Goal: Task Accomplishment & Management: Use online tool/utility

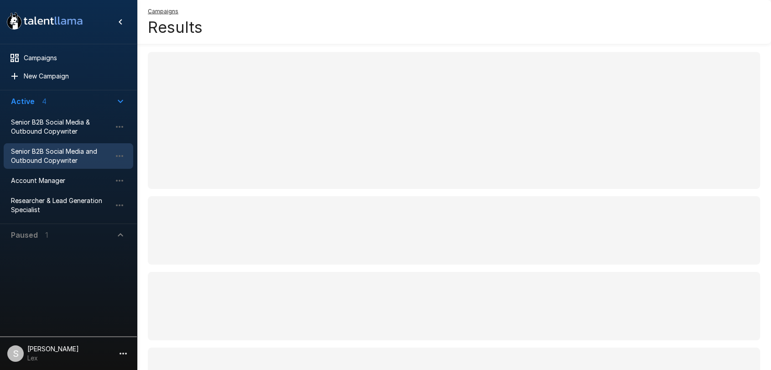
click at [47, 155] on span "Senior B2B Social Media and Outbound Copywriter" at bounding box center [61, 156] width 100 height 18
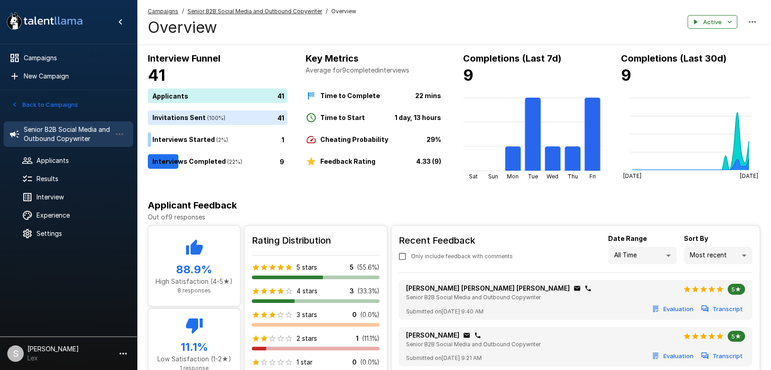
click at [13, 99] on button "Back to Campaigns" at bounding box center [44, 105] width 71 height 14
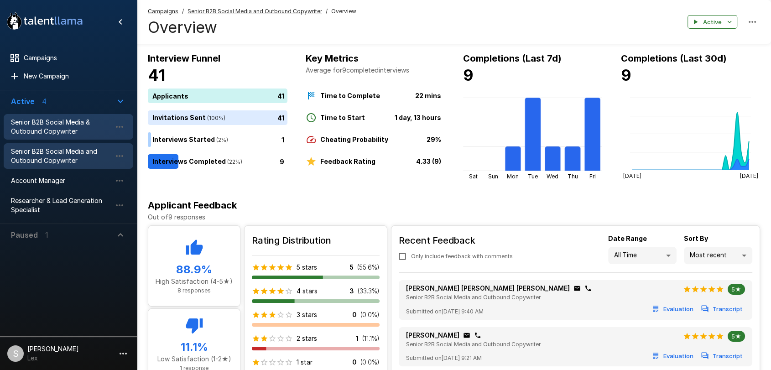
click at [26, 123] on span "Senior B2B Social Media & Outbound Copywriter" at bounding box center [61, 127] width 100 height 18
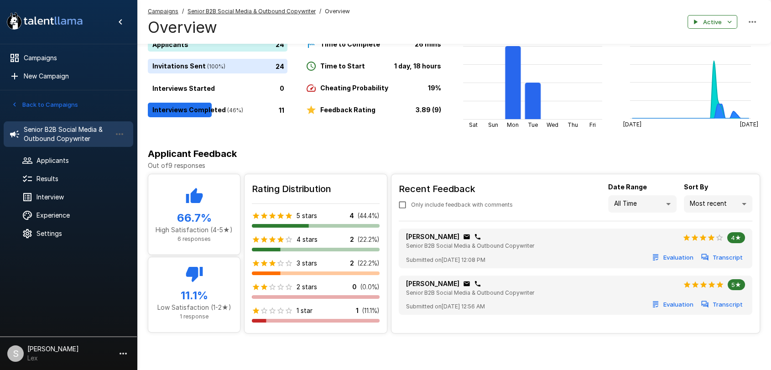
scroll to position [53, 0]
click at [50, 181] on span "Results" at bounding box center [80, 178] width 89 height 9
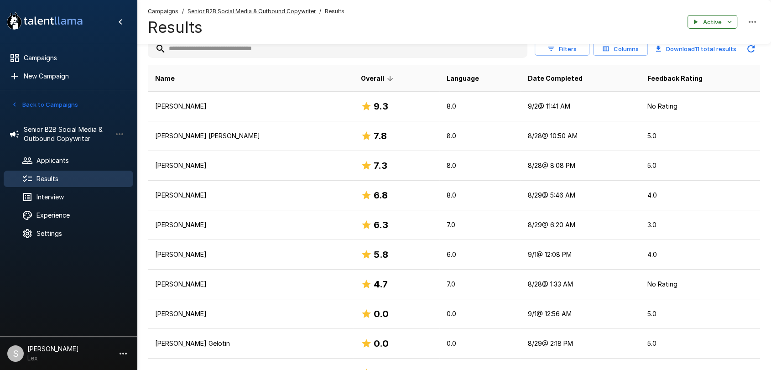
scroll to position [148, 0]
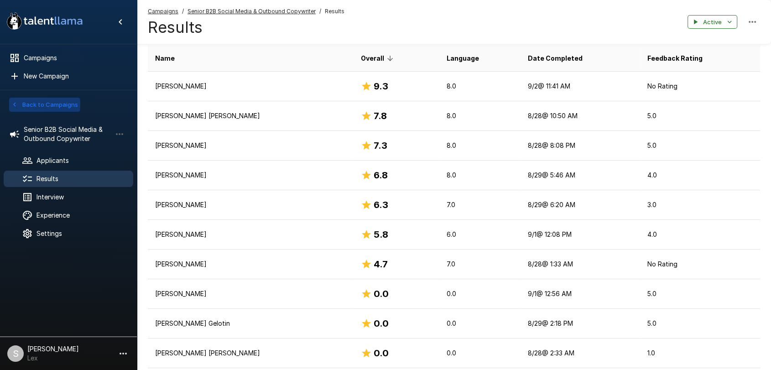
click at [14, 104] on icon "button" at bounding box center [14, 104] width 8 height 8
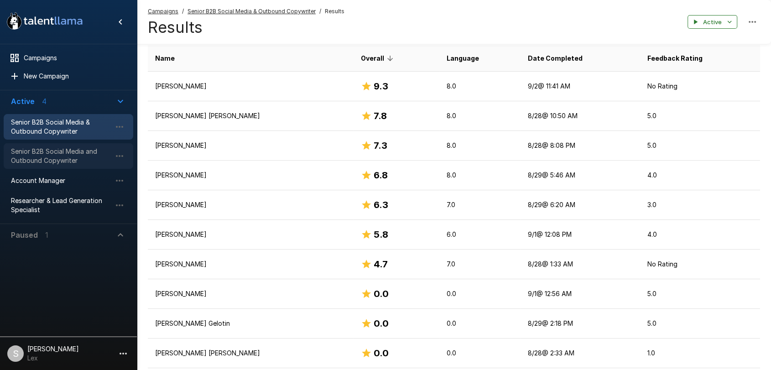
click at [18, 150] on span "Senior B2B Social Media and Outbound Copywriter" at bounding box center [61, 156] width 100 height 18
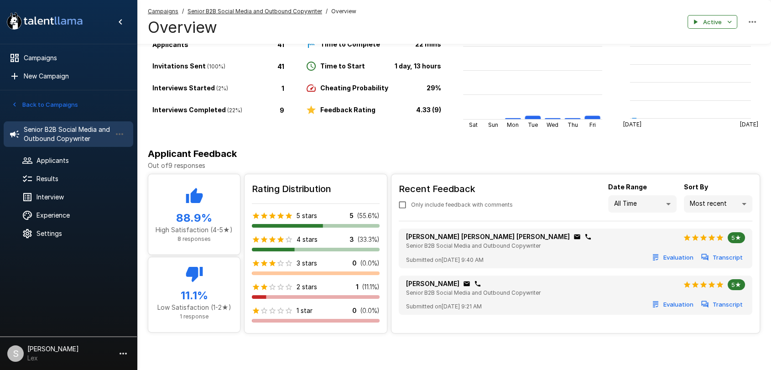
scroll to position [53, 0]
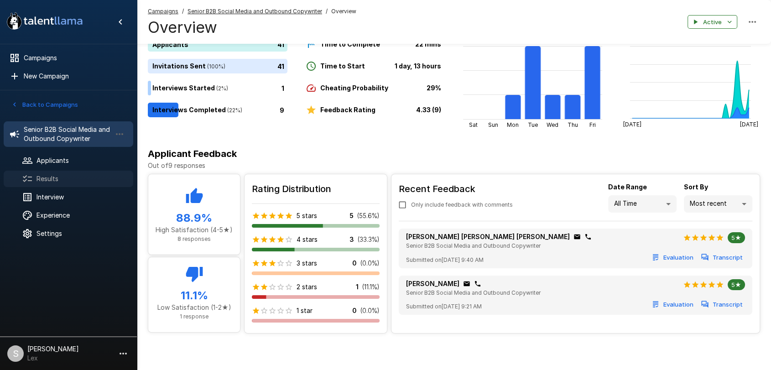
click at [41, 181] on span "Results" at bounding box center [80, 178] width 89 height 9
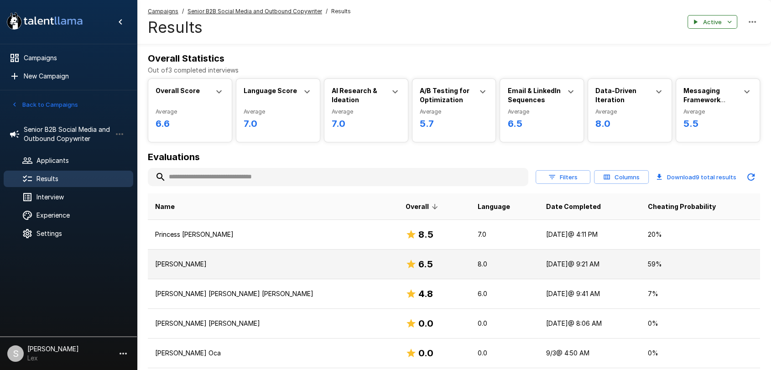
click at [173, 268] on p "[PERSON_NAME]" at bounding box center [273, 263] width 236 height 9
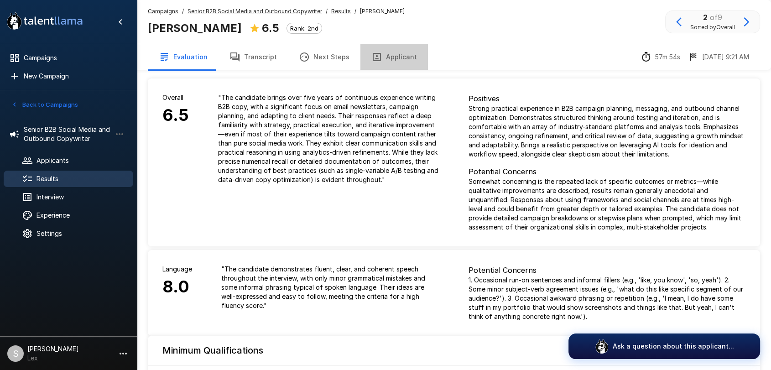
click at [391, 59] on button "Applicant" at bounding box center [393, 57] width 67 height 26
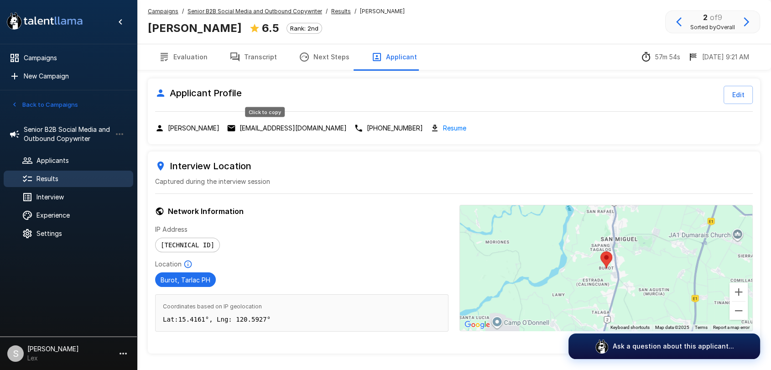
click at [260, 129] on p "[EMAIL_ADDRESS][DOMAIN_NAME]" at bounding box center [292, 128] width 107 height 9
drag, startPoint x: 319, startPoint y: 12, endPoint x: 182, endPoint y: 14, distance: 136.3
click at [182, 14] on div "Campaigns / Senior B2B Social Media and Outbound Copywriter / Results / [PERSON…" at bounding box center [276, 11] width 257 height 9
copy div "Senior B2B Social Media and Outbound Copywriter"
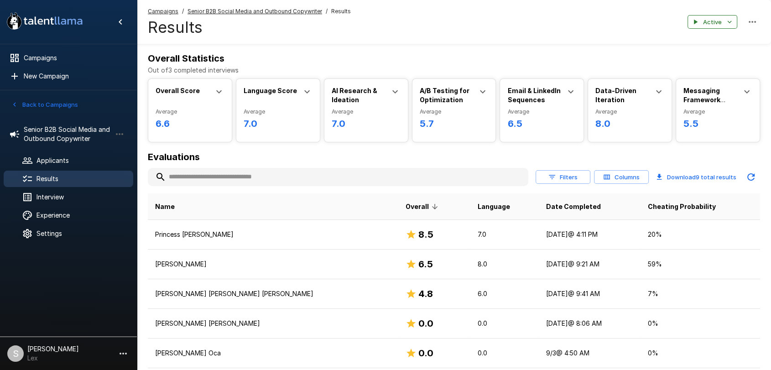
scroll to position [52, 0]
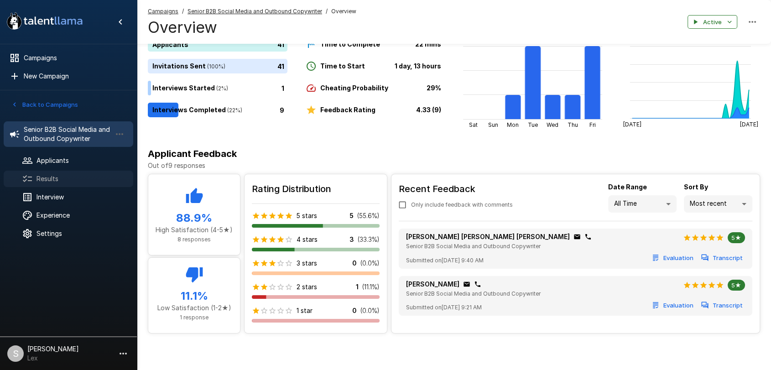
click at [59, 176] on span "Results" at bounding box center [80, 178] width 89 height 9
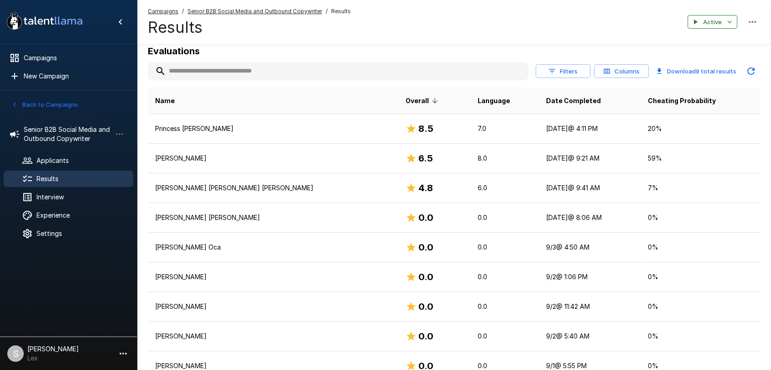
scroll to position [107, 0]
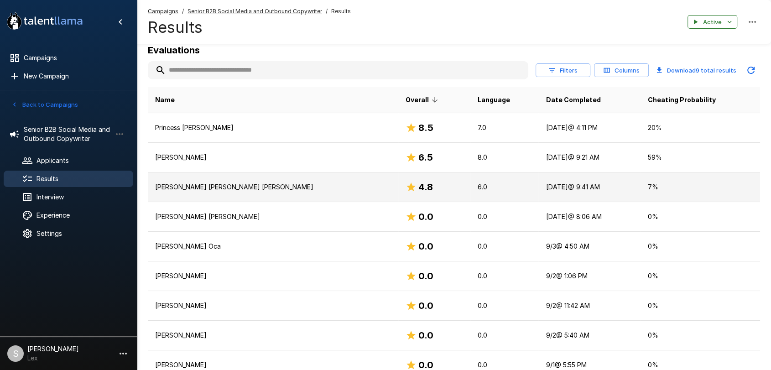
click at [264, 187] on p "[PERSON_NAME] [PERSON_NAME] [PERSON_NAME]" at bounding box center [273, 186] width 236 height 9
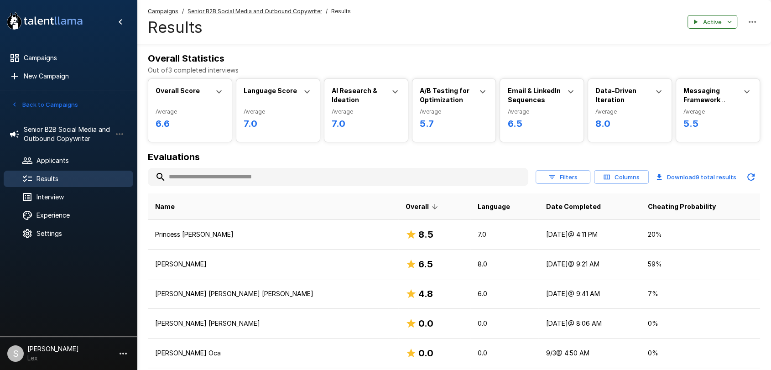
scroll to position [107, 0]
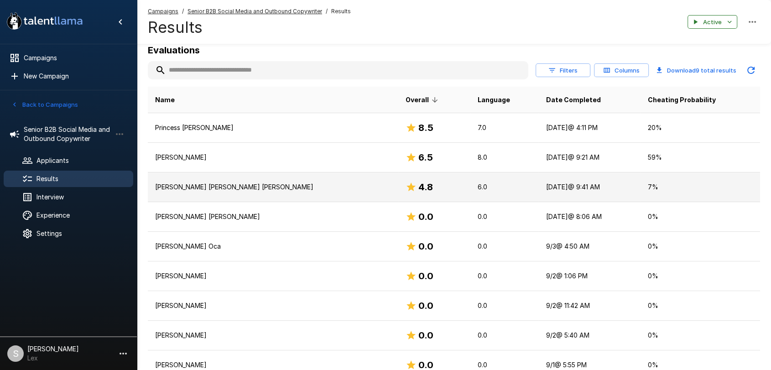
click at [180, 187] on p "[PERSON_NAME] [PERSON_NAME] [PERSON_NAME]" at bounding box center [273, 186] width 236 height 9
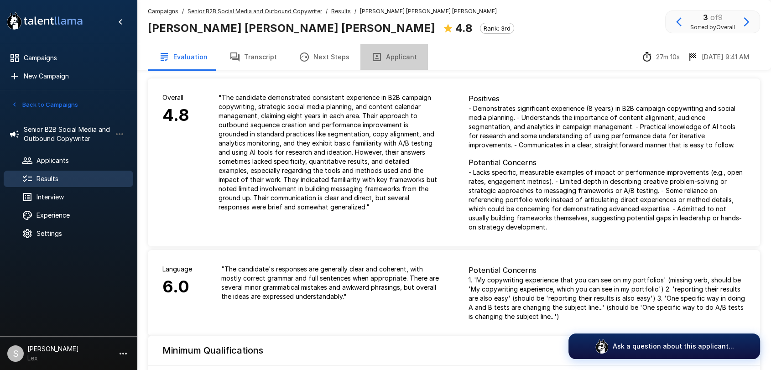
click at [387, 57] on button "Applicant" at bounding box center [393, 57] width 67 height 26
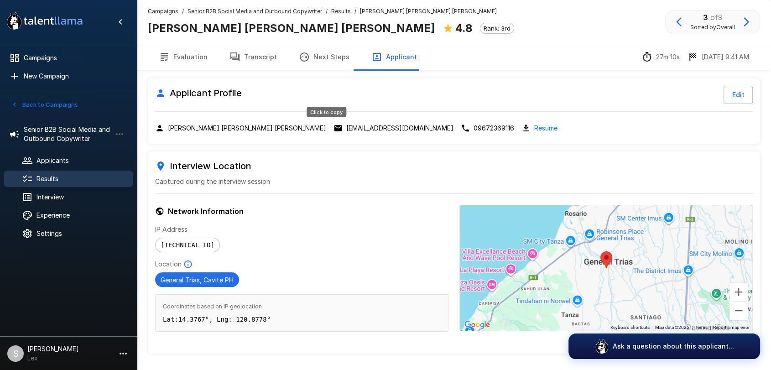
click at [346, 128] on p "[EMAIL_ADDRESS][DOMAIN_NAME]" at bounding box center [399, 128] width 107 height 9
drag, startPoint x: 190, startPoint y: 31, endPoint x: 140, endPoint y: 31, distance: 49.7
click at [140, 31] on div "Campaigns / Senior B2B Social Media and Outbound Copywriter / Results / [PERSON…" at bounding box center [454, 22] width 634 height 44
